Goal: Book appointment/travel/reservation

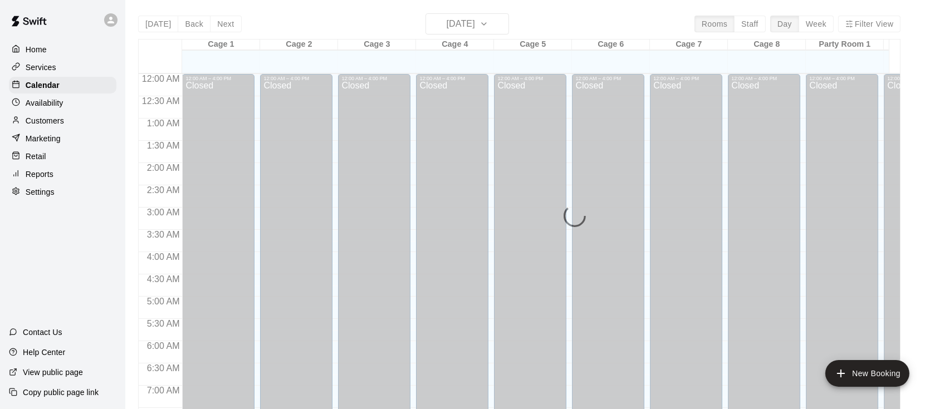
scroll to position [687, 0]
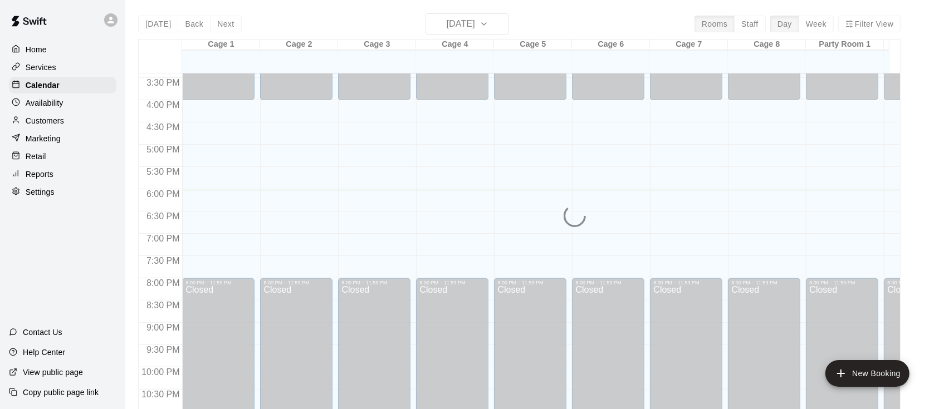
click at [65, 122] on div "Customers" at bounding box center [62, 121] width 107 height 17
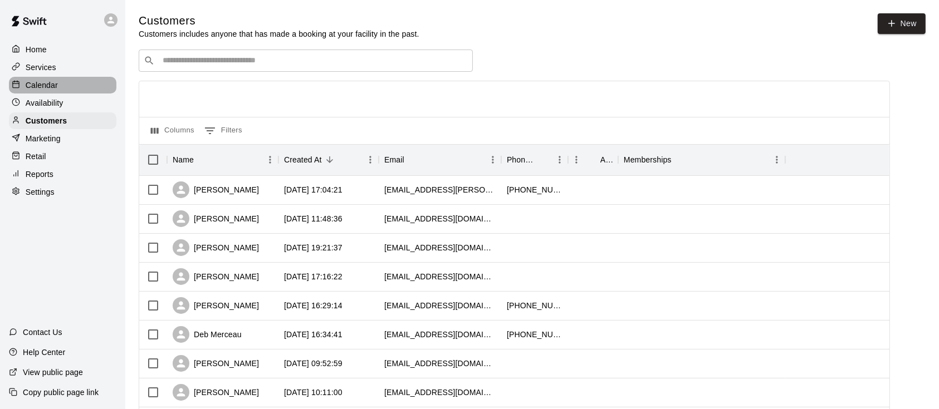
click at [41, 85] on p "Calendar" at bounding box center [42, 85] width 32 height 11
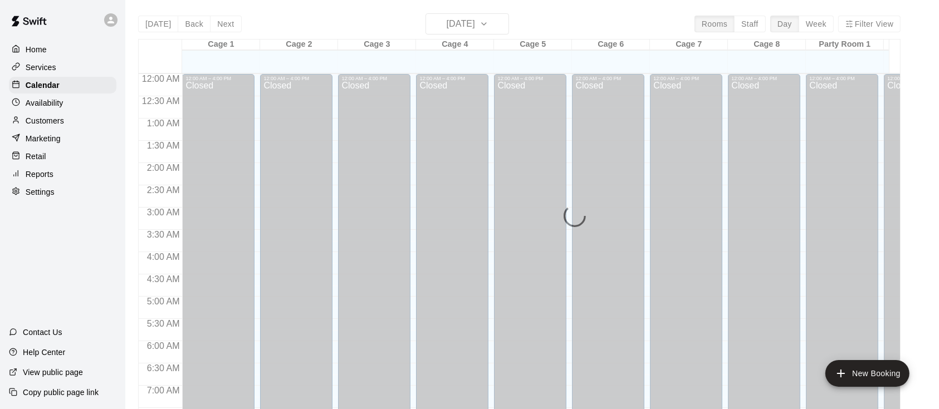
scroll to position [687, 0]
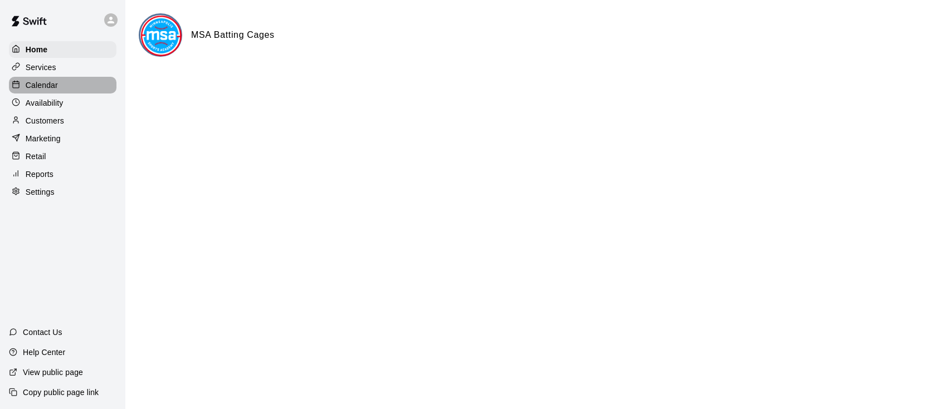
click at [40, 90] on p "Calendar" at bounding box center [42, 85] width 32 height 11
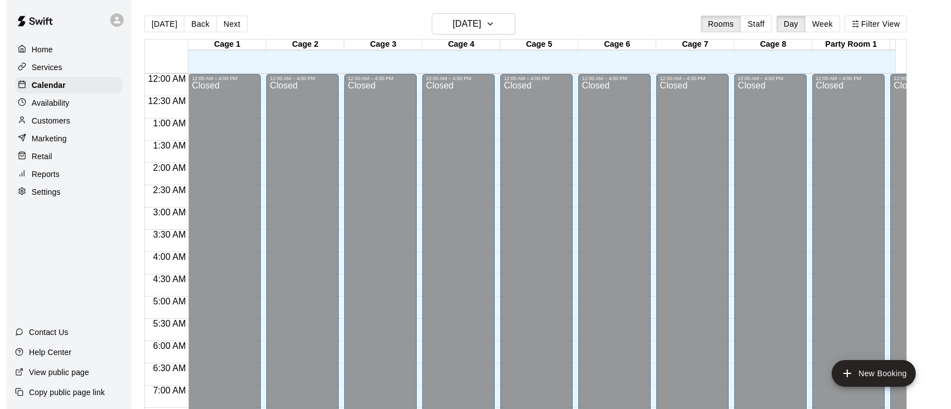
scroll to position [687, 0]
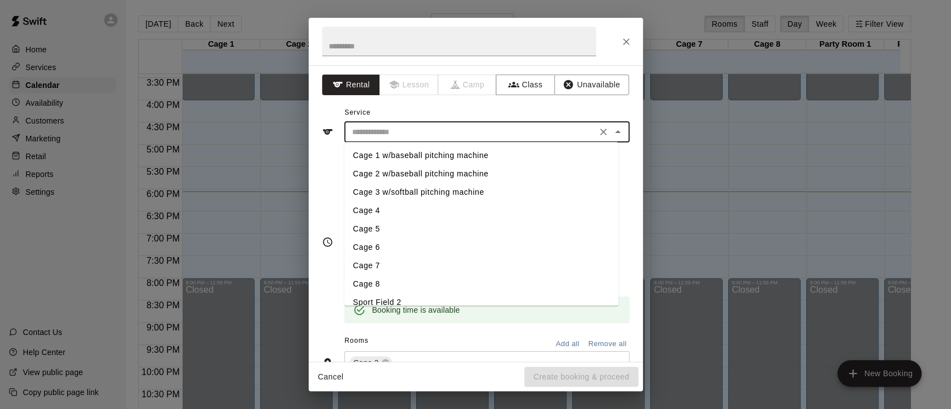
click at [370, 131] on input "text" at bounding box center [471, 132] width 246 height 14
click at [374, 170] on li "Cage 2 w/baseball pitching machine" at bounding box center [481, 174] width 274 height 18
type input "**********"
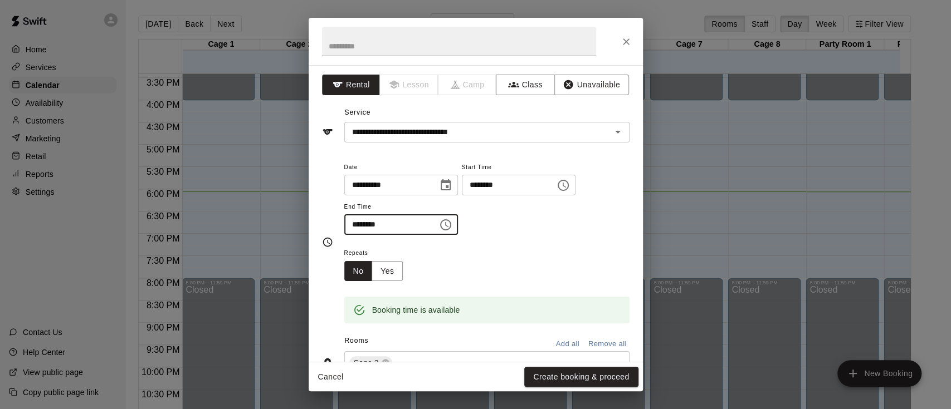
click at [413, 226] on input "********" at bounding box center [387, 224] width 86 height 21
type input "********"
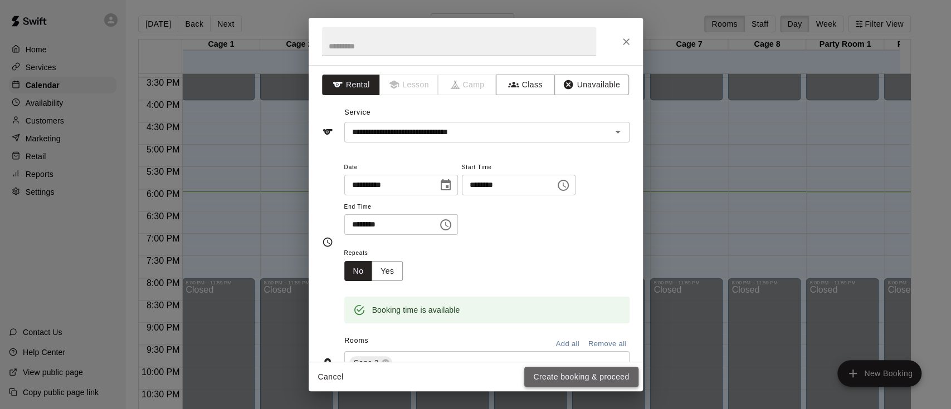
click at [574, 381] on button "Create booking & proceed" at bounding box center [581, 377] width 114 height 21
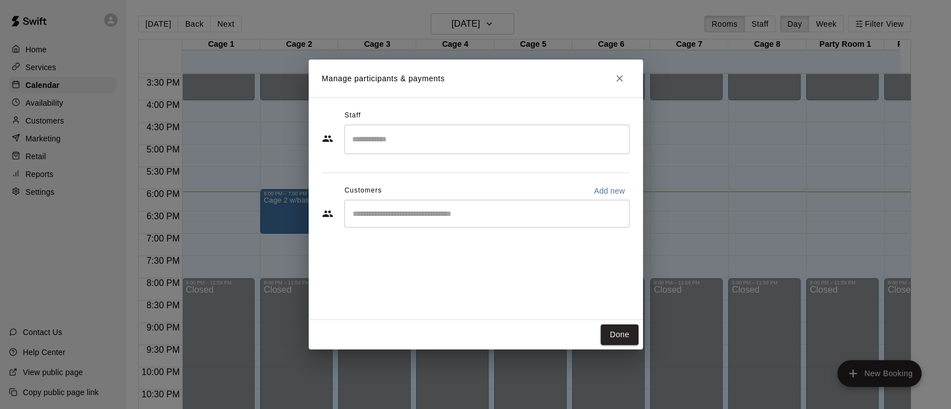
click at [366, 216] on input "Start typing to search customers..." at bounding box center [486, 213] width 275 height 11
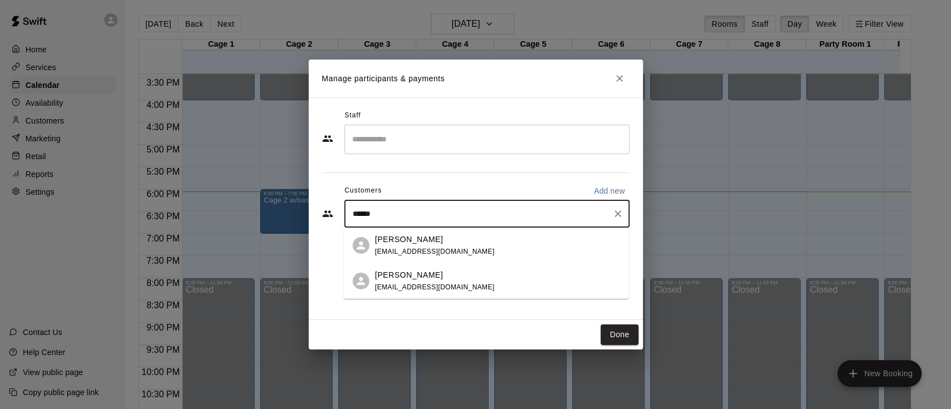
type input "*******"
click at [413, 243] on p "[PERSON_NAME]" at bounding box center [409, 239] width 68 height 12
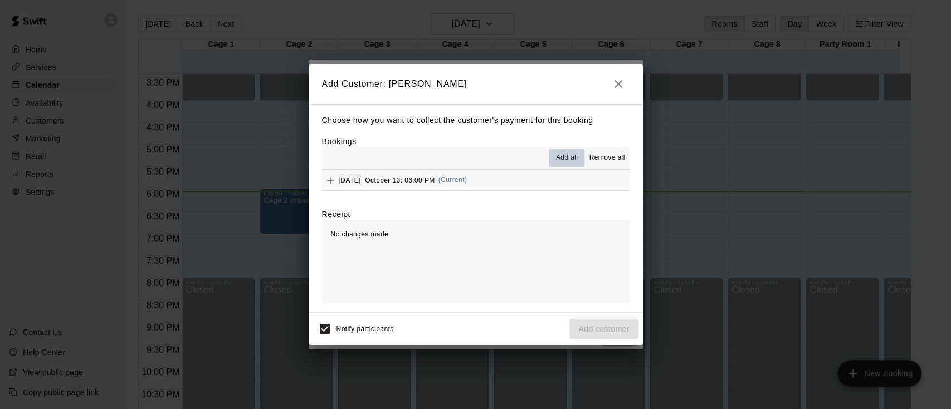
click at [568, 157] on span "Add all" at bounding box center [567, 158] width 22 height 11
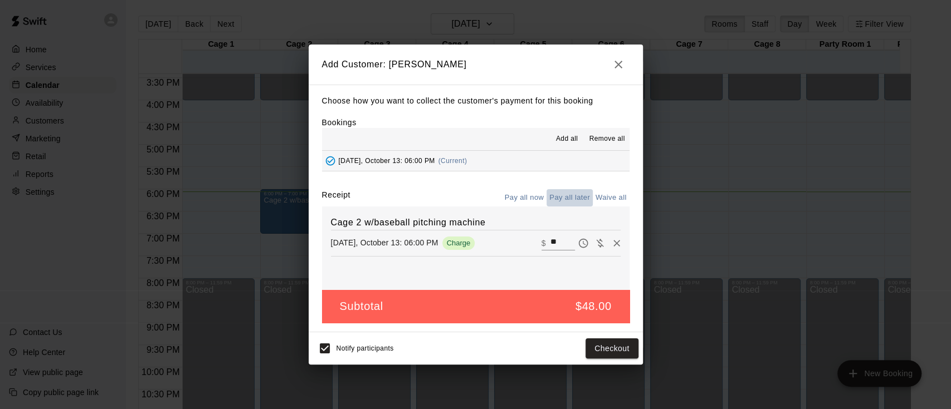
click at [565, 198] on button "Pay all later" at bounding box center [569, 197] width 46 height 17
click at [590, 350] on button "Add customer" at bounding box center [603, 349] width 69 height 21
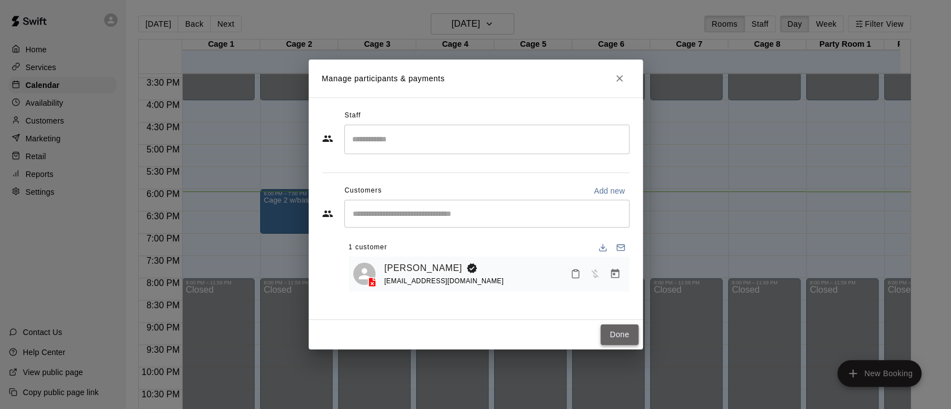
click at [609, 333] on button "Done" at bounding box center [618, 335] width 37 height 21
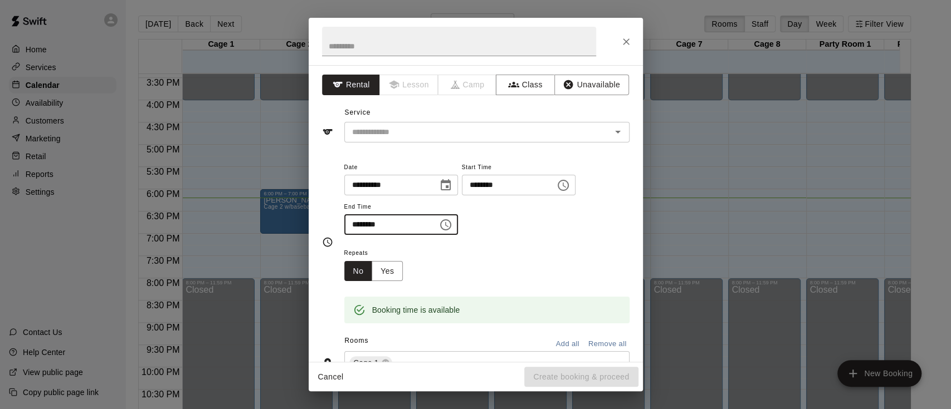
click at [357, 223] on input "********" at bounding box center [387, 224] width 86 height 21
type input "********"
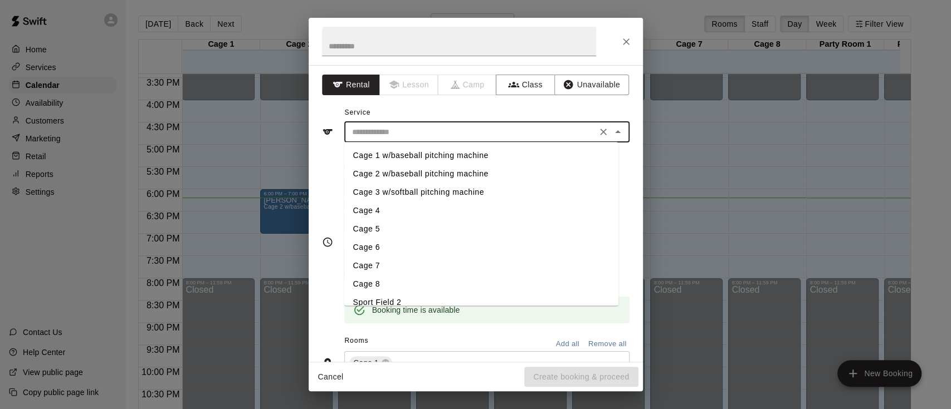
click at [354, 134] on input "text" at bounding box center [471, 132] width 246 height 14
click at [370, 151] on li "Cage 1 w/baseball pitching machine" at bounding box center [481, 155] width 274 height 18
type input "**********"
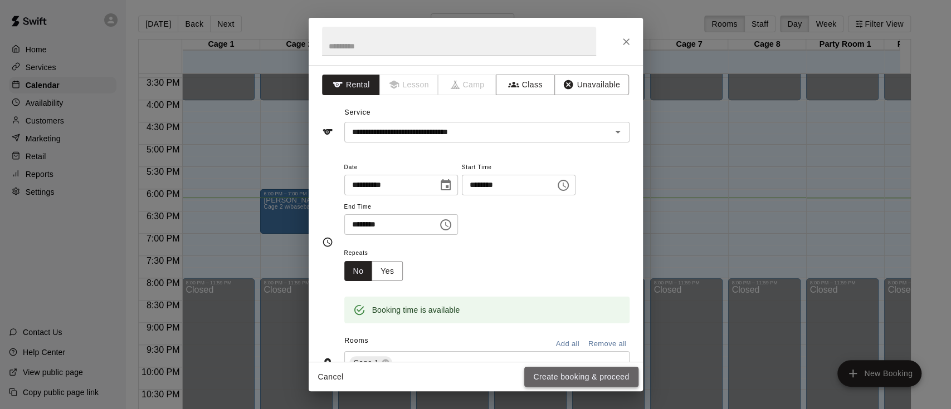
click at [541, 379] on button "Create booking & proceed" at bounding box center [581, 377] width 114 height 21
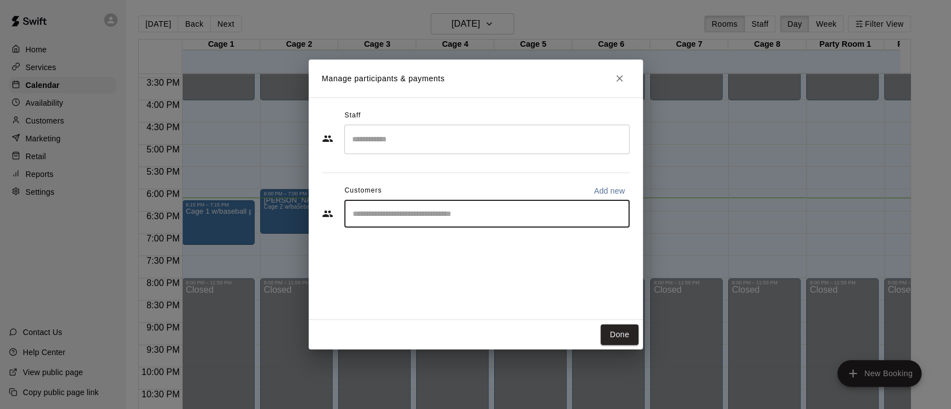
click at [362, 214] on input "Start typing to search customers..." at bounding box center [486, 213] width 275 height 11
type input "***"
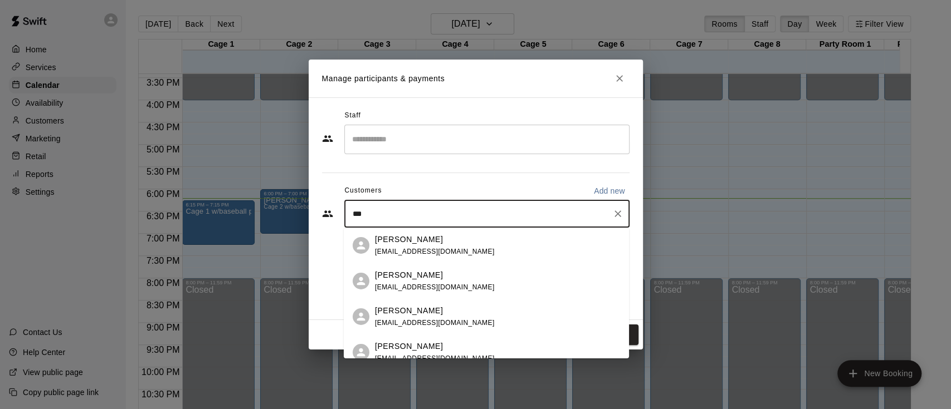
click at [391, 242] on p "[PERSON_NAME]" at bounding box center [409, 239] width 68 height 12
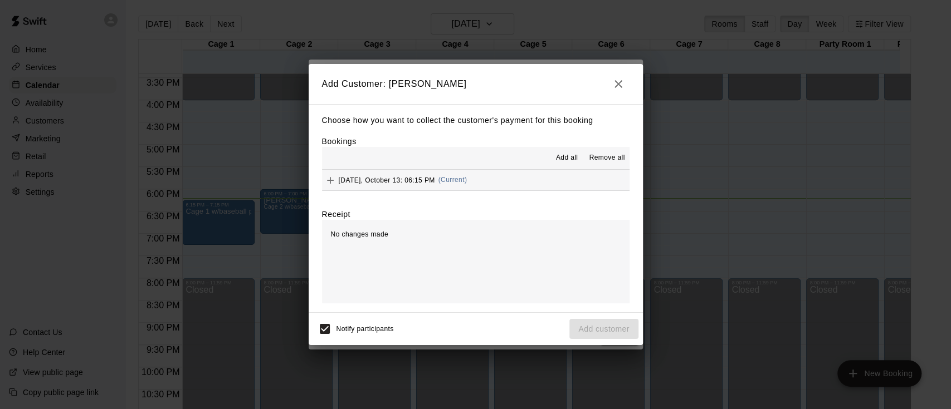
click at [575, 158] on span "Add all" at bounding box center [567, 158] width 22 height 11
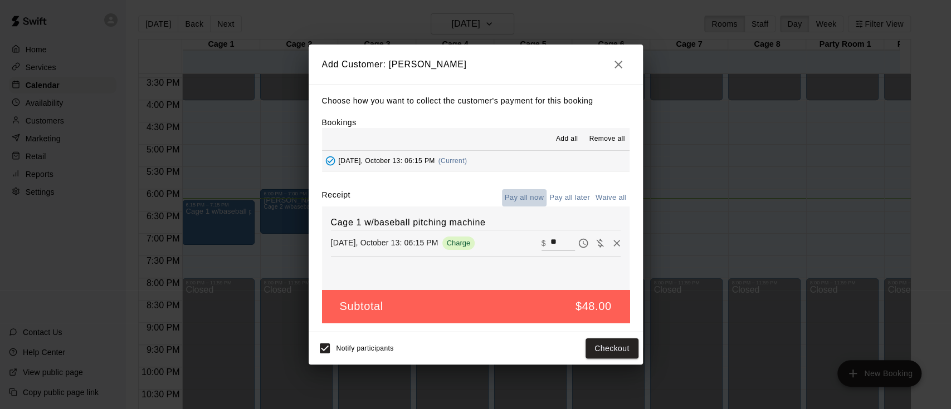
click at [522, 197] on button "Pay all now" at bounding box center [524, 197] width 45 height 17
click at [597, 350] on button "Checkout" at bounding box center [611, 349] width 52 height 21
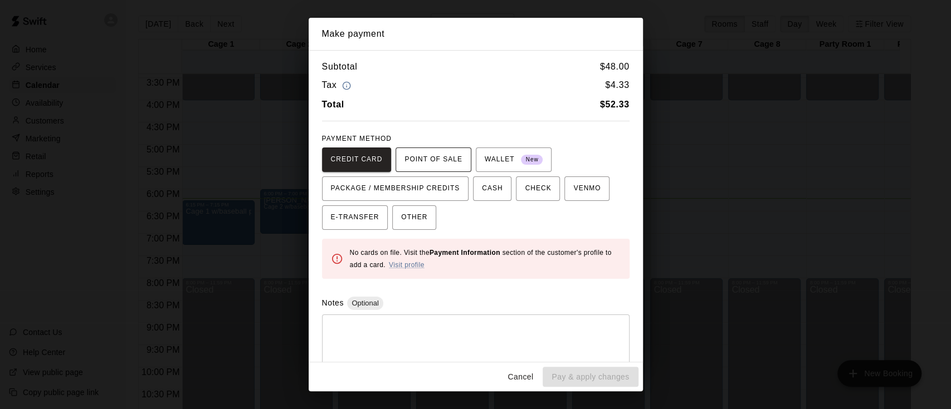
click at [440, 157] on span "POINT OF SALE" at bounding box center [432, 160] width 57 height 18
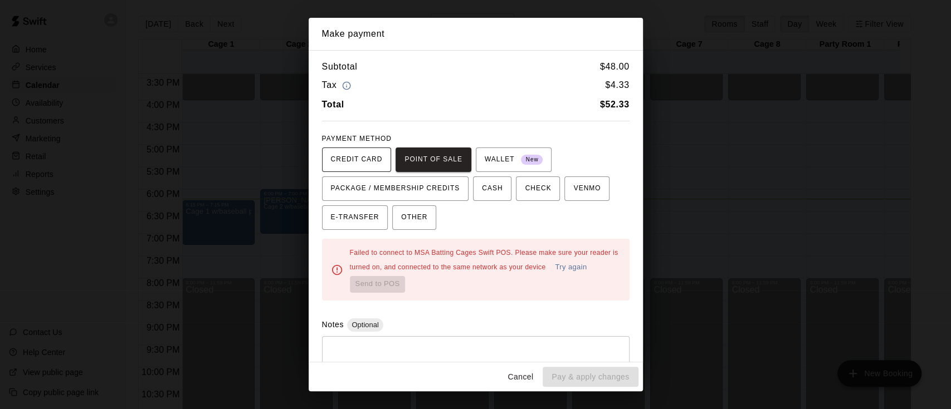
click at [373, 163] on span "CREDIT CARD" at bounding box center [357, 160] width 52 height 18
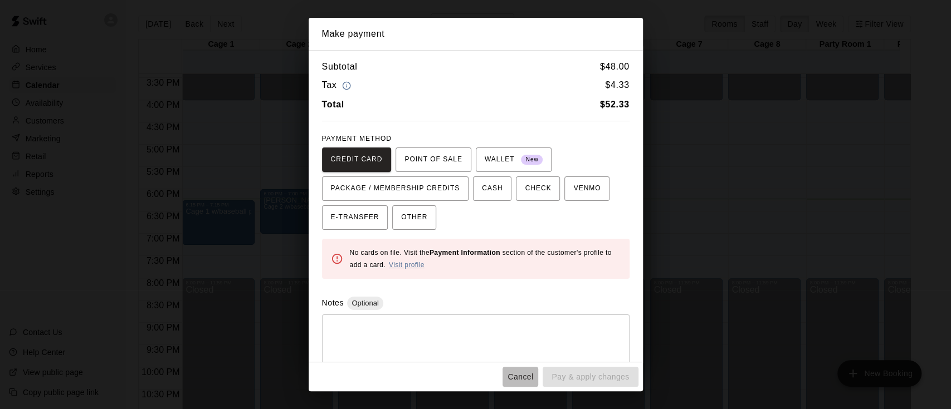
click at [512, 379] on button "Cancel" at bounding box center [520, 377] width 36 height 21
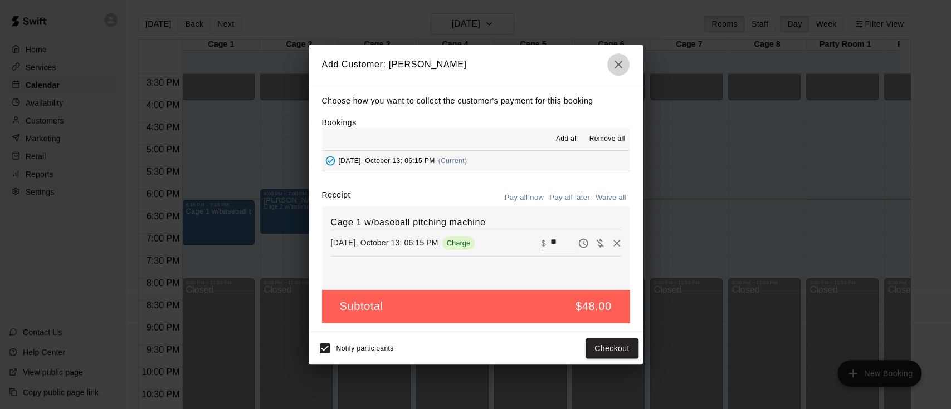
click at [618, 60] on icon "button" at bounding box center [618, 64] width 13 height 13
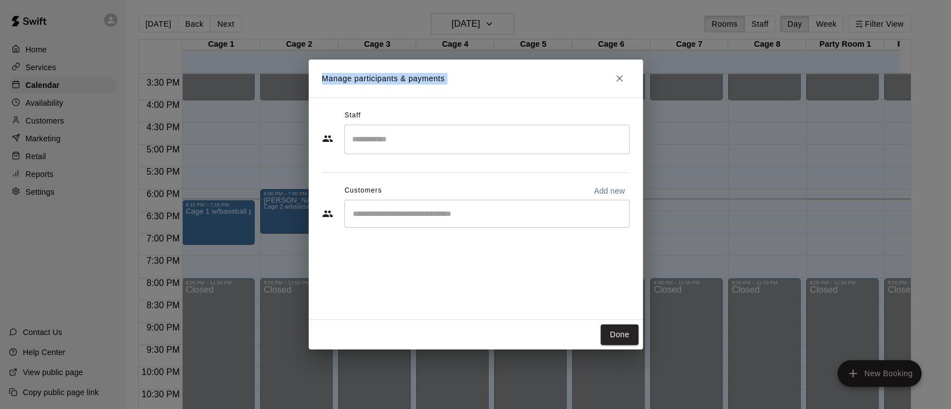
click at [53, 96] on div "Manage participants & payments Staff ​ Customers Add new ​ Done" at bounding box center [475, 204] width 951 height 409
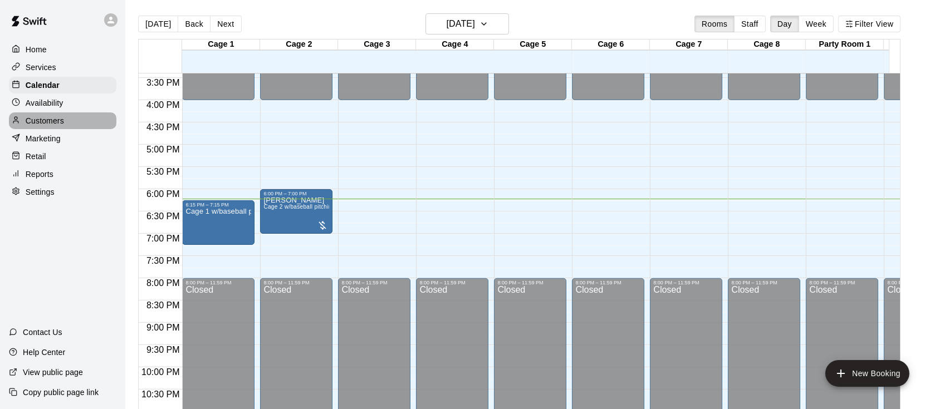
click at [49, 120] on p "Customers" at bounding box center [45, 120] width 38 height 11
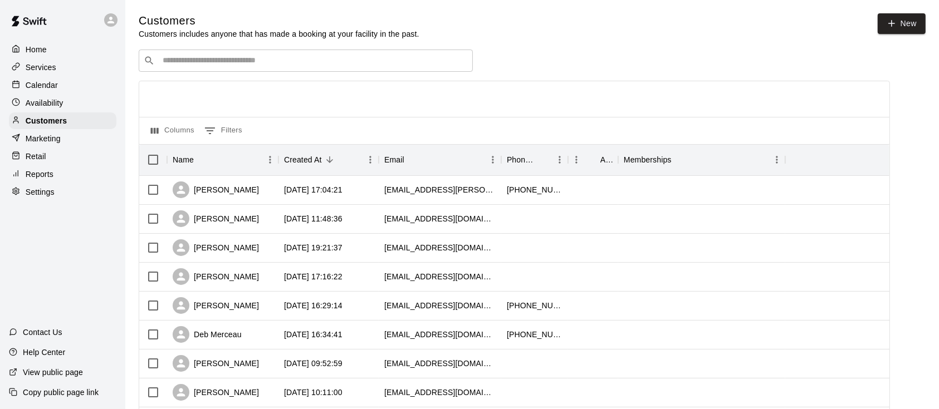
click at [213, 56] on div "​ ​" at bounding box center [306, 61] width 334 height 22
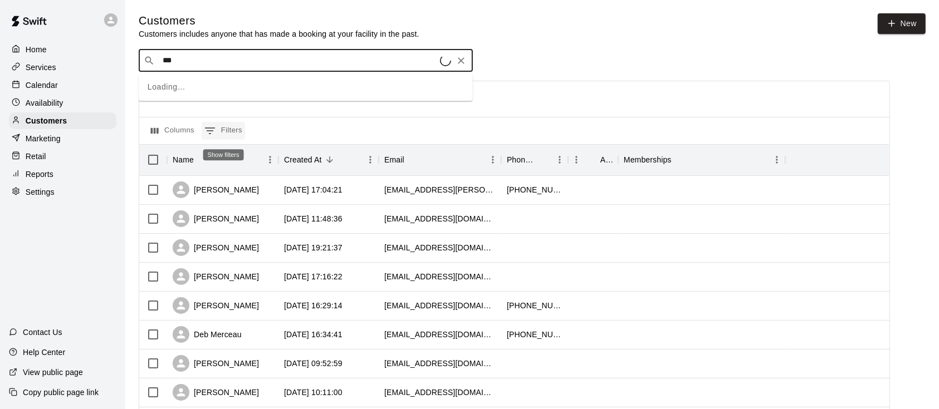
type input "****"
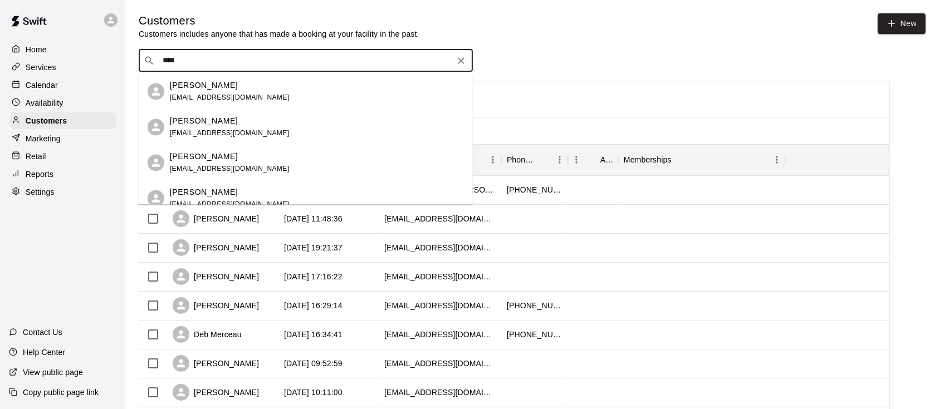
click at [206, 89] on p "[PERSON_NAME]" at bounding box center [204, 86] width 68 height 12
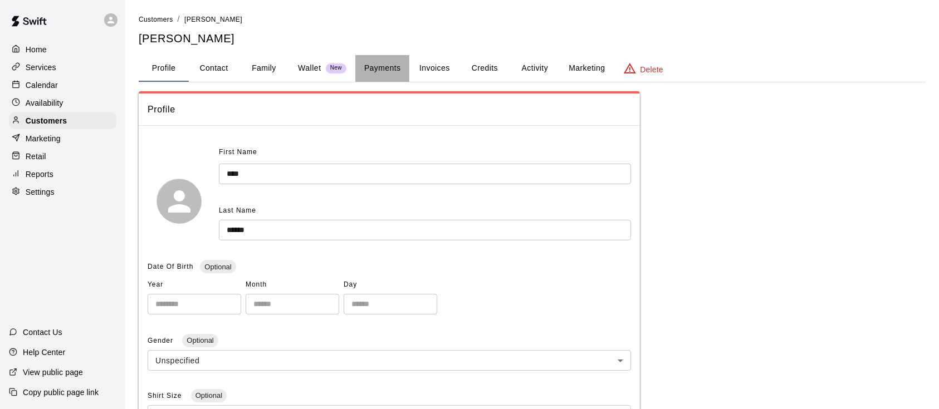
click at [397, 71] on button "Payments" at bounding box center [382, 68] width 54 height 27
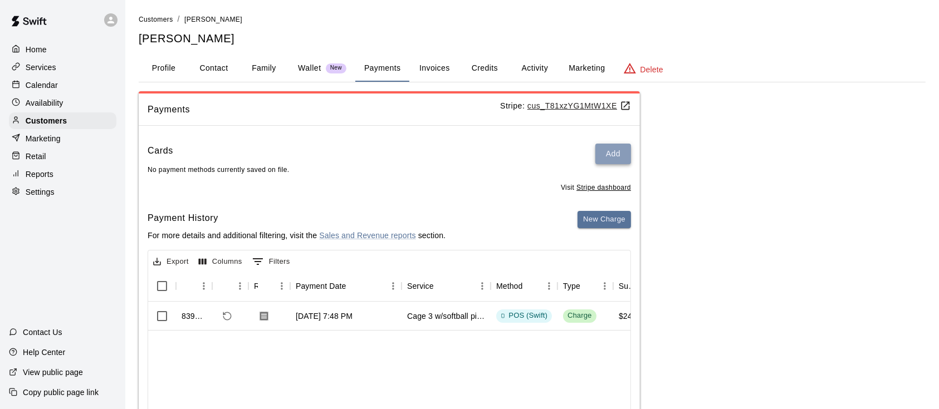
click at [620, 150] on button "Add" at bounding box center [613, 154] width 36 height 21
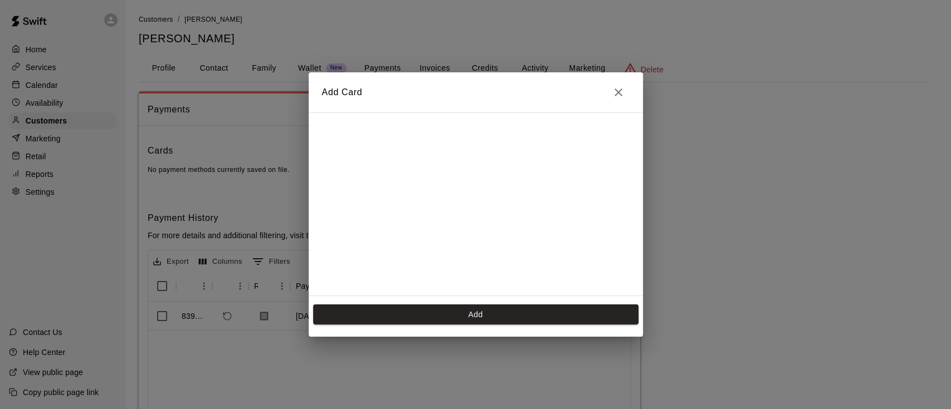
scroll to position [219, 0]
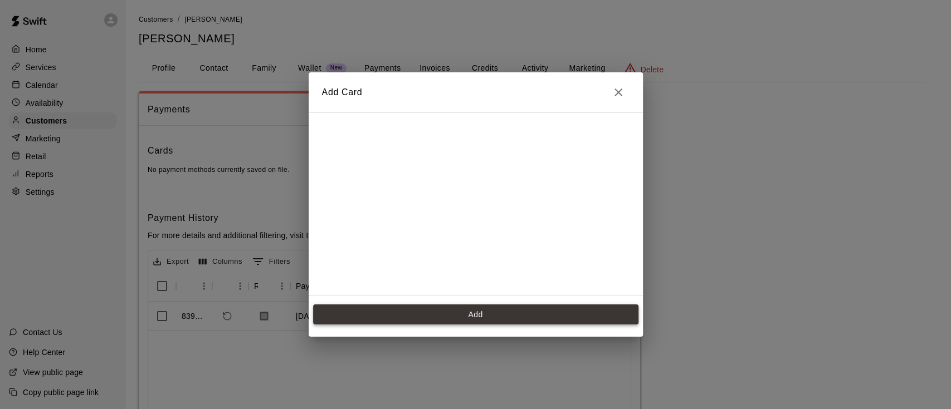
click at [483, 313] on button "Add" at bounding box center [475, 315] width 325 height 21
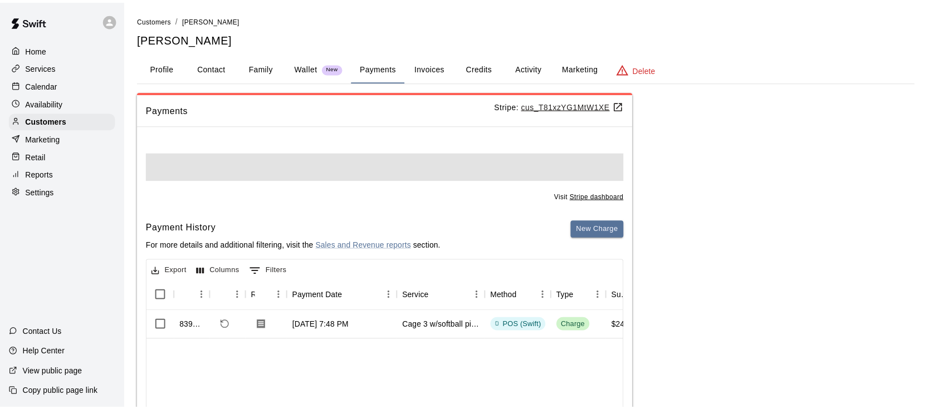
scroll to position [0, 0]
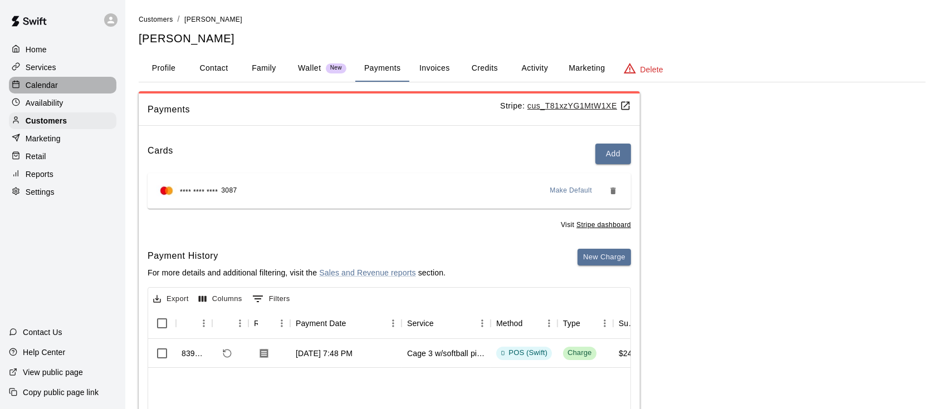
click at [38, 86] on p "Calendar" at bounding box center [42, 85] width 32 height 11
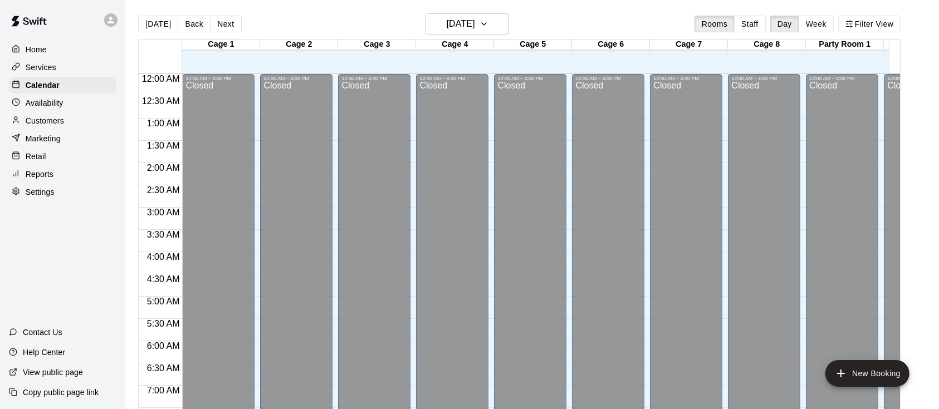
scroll to position [687, 0]
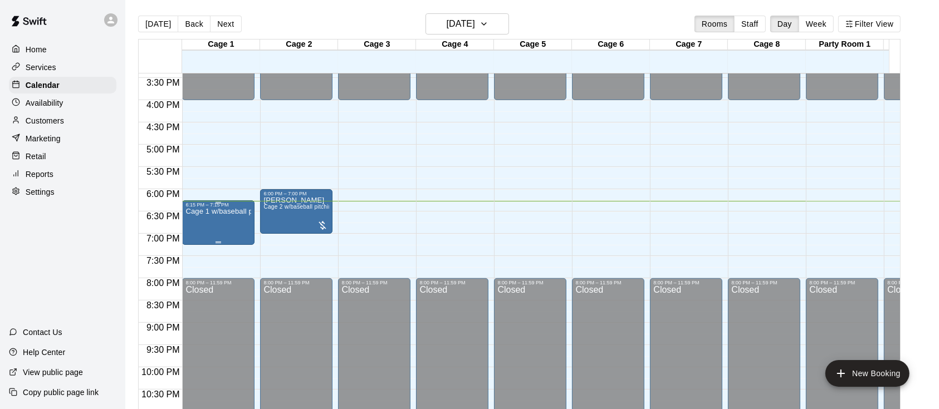
click at [215, 212] on p "Cage 1 w/baseball pitching machine" at bounding box center [218, 212] width 66 height 0
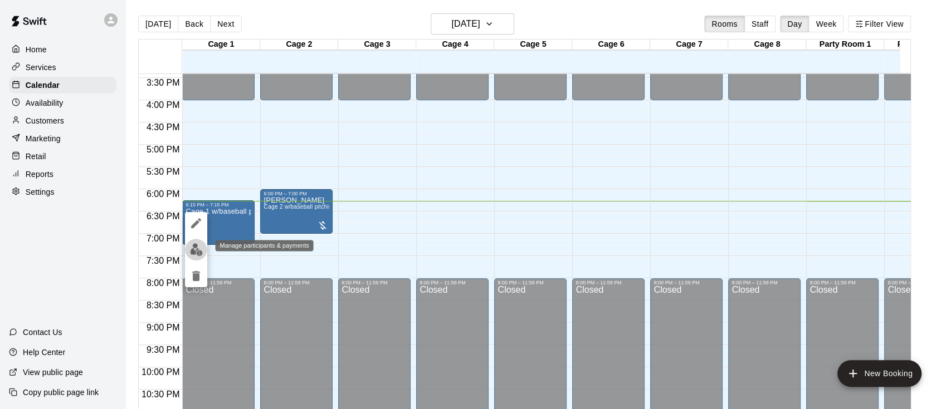
click at [202, 253] on button "edit" at bounding box center [196, 250] width 22 height 22
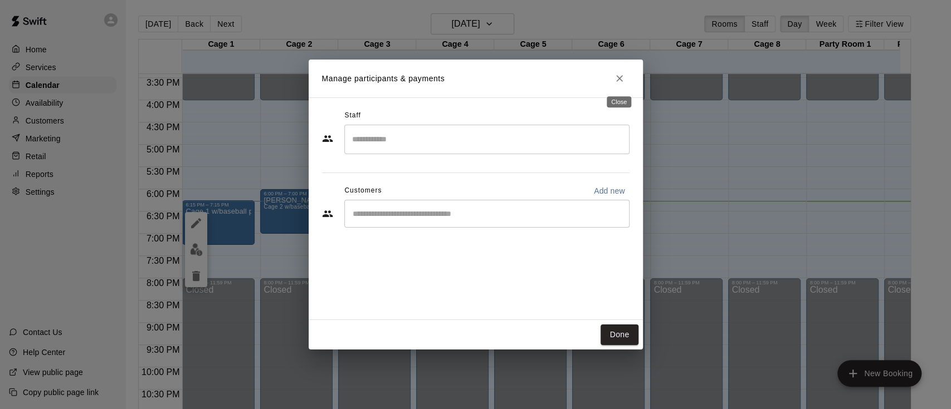
click at [621, 76] on icon "Close" at bounding box center [619, 78] width 7 height 7
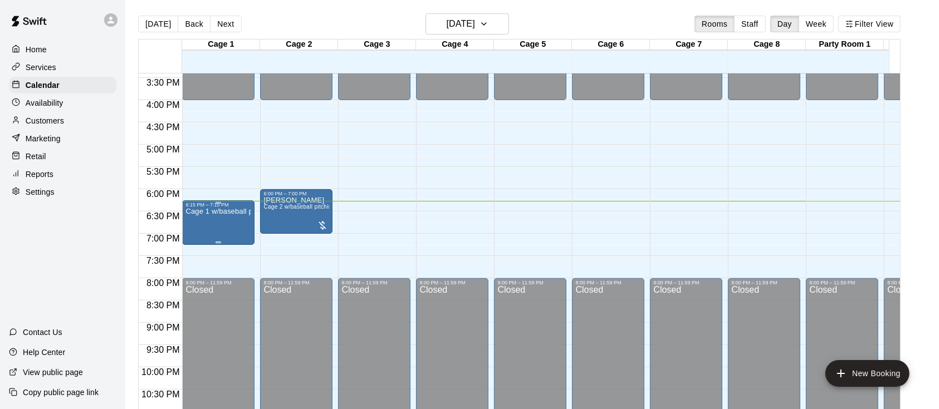
click at [195, 212] on p "Cage 1 w/baseball pitching machine" at bounding box center [218, 212] width 66 height 0
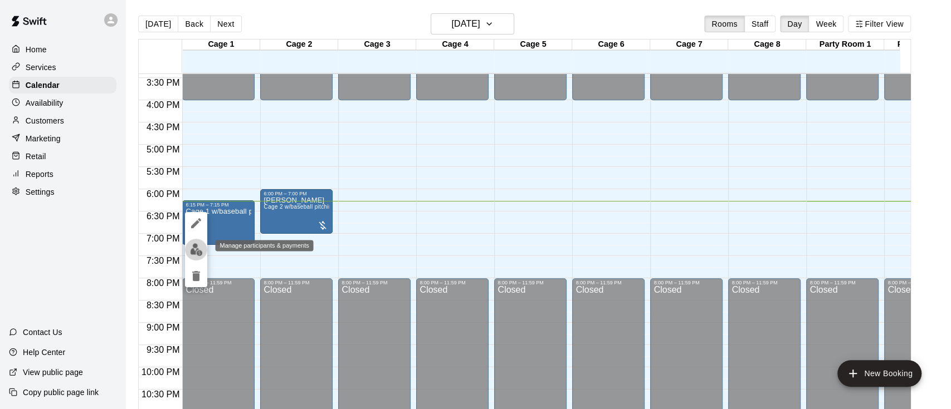
click at [194, 252] on img "edit" at bounding box center [196, 249] width 13 height 13
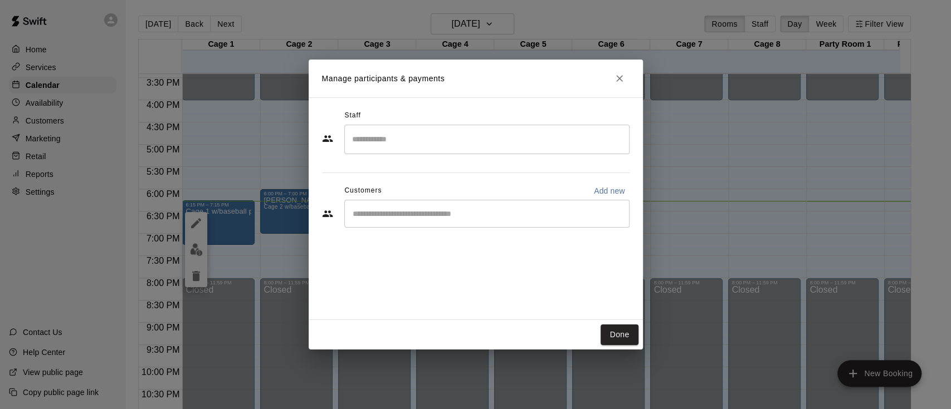
click at [383, 206] on div "​" at bounding box center [486, 214] width 285 height 28
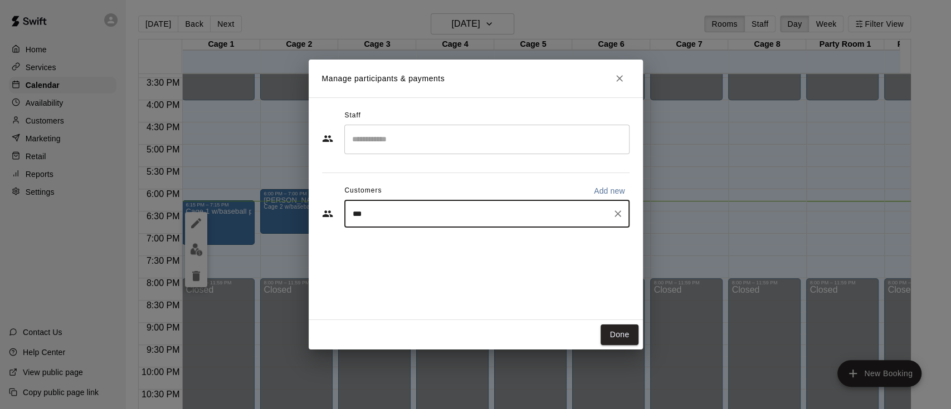
type input "****"
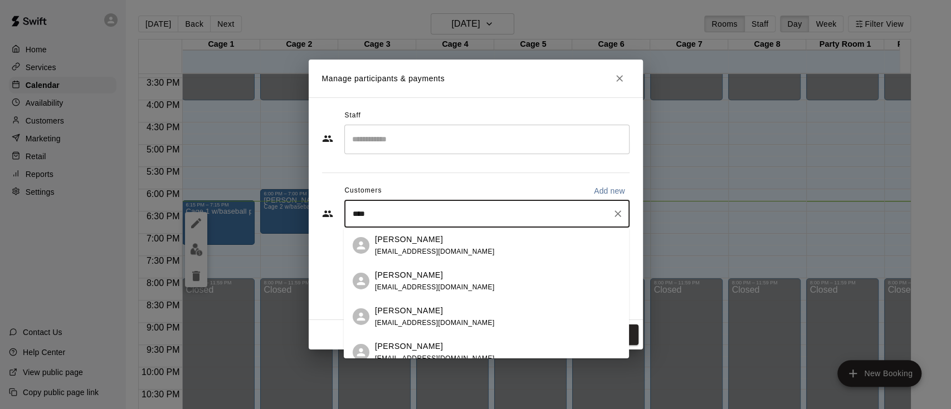
click at [381, 235] on p "[PERSON_NAME]" at bounding box center [409, 239] width 68 height 12
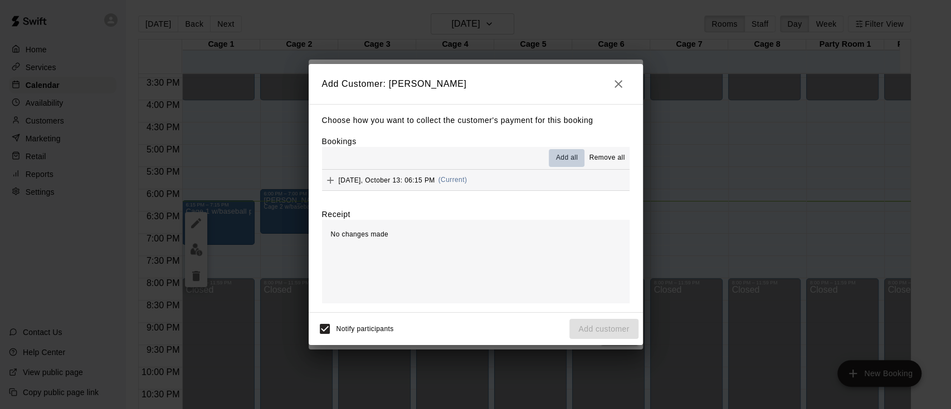
click at [561, 157] on span "Add all" at bounding box center [567, 158] width 22 height 11
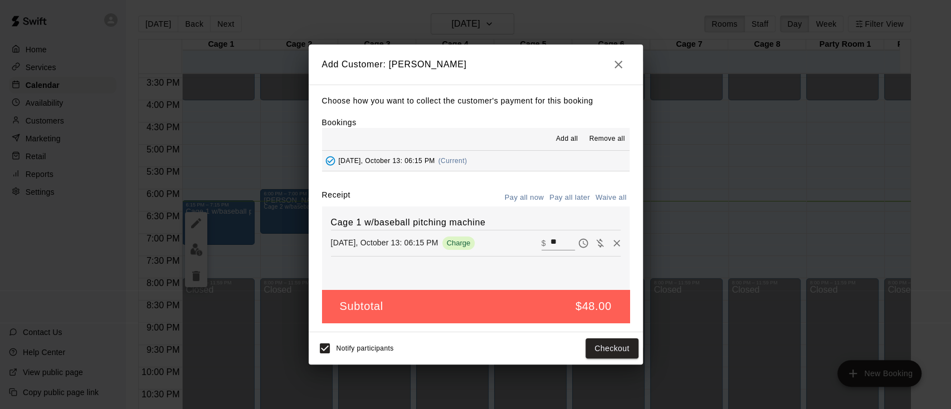
click at [521, 201] on button "Pay all now" at bounding box center [524, 197] width 45 height 17
click at [615, 345] on button "Checkout" at bounding box center [611, 349] width 52 height 21
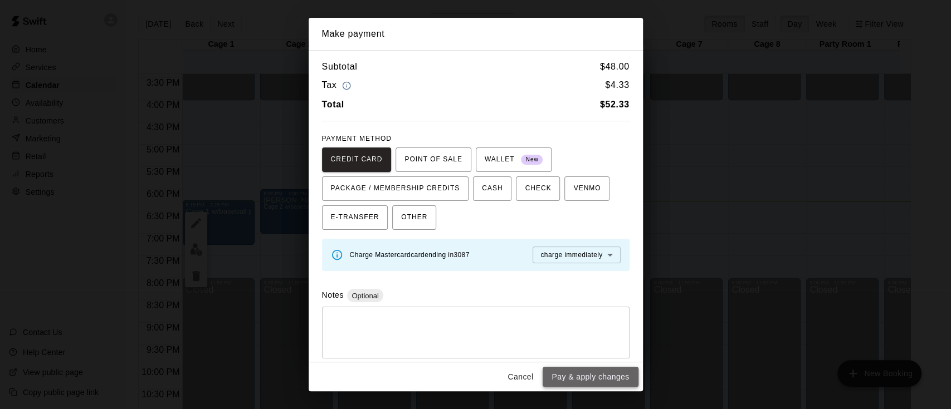
click at [571, 378] on button "Pay & apply changes" at bounding box center [590, 377] width 95 height 21
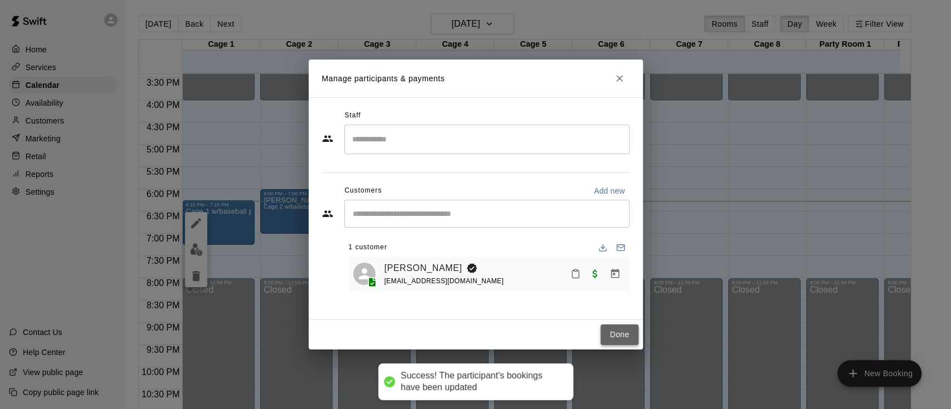
click at [614, 334] on button "Done" at bounding box center [618, 335] width 37 height 21
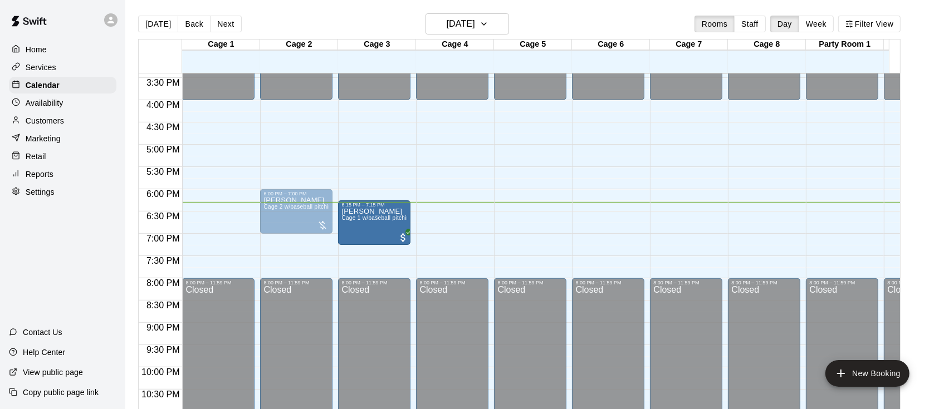
drag, startPoint x: 217, startPoint y: 212, endPoint x: 338, endPoint y: 216, distance: 120.9
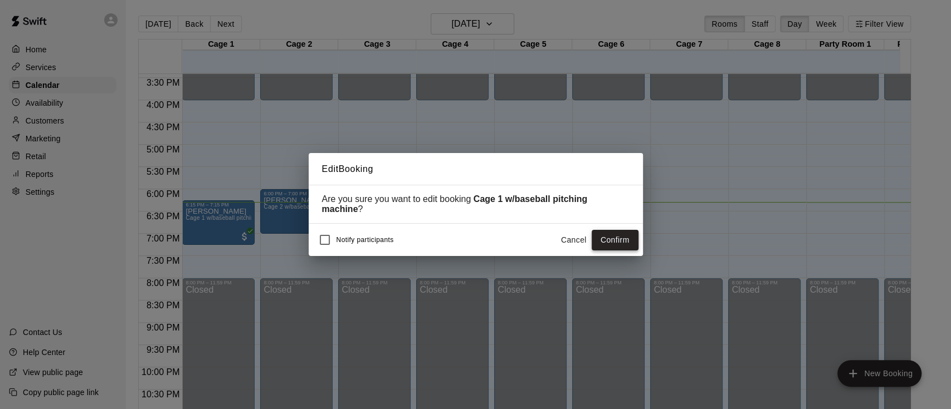
click at [619, 246] on button "Confirm" at bounding box center [615, 240] width 47 height 21
